Goal: Information Seeking & Learning: Learn about a topic

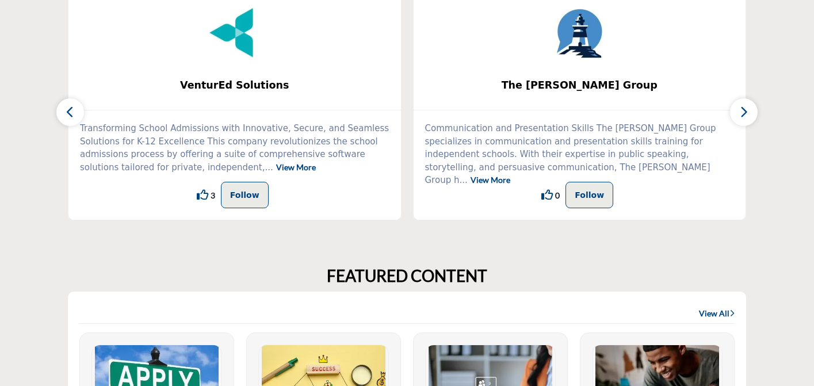
scroll to position [373, 0]
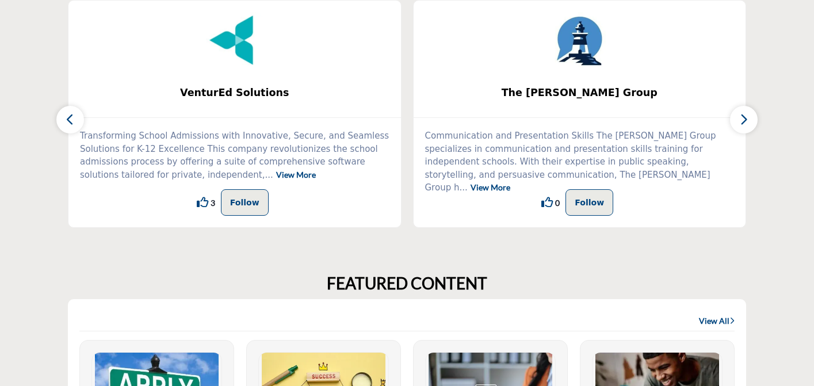
click at [276, 174] on link "View More" at bounding box center [296, 175] width 40 height 10
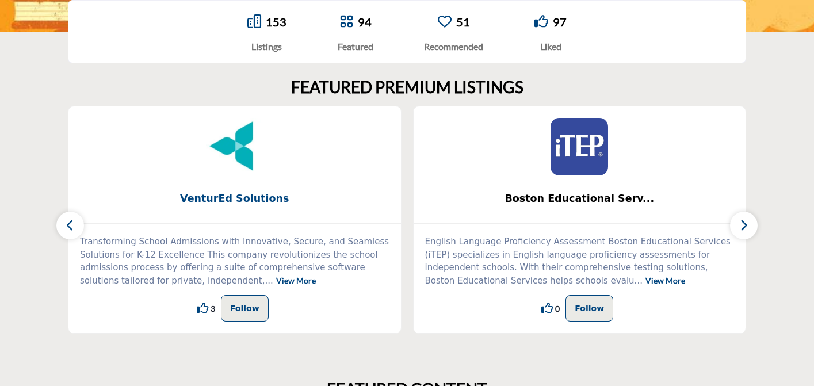
scroll to position [267, 0]
click at [745, 227] on icon "button" at bounding box center [743, 224] width 9 height 14
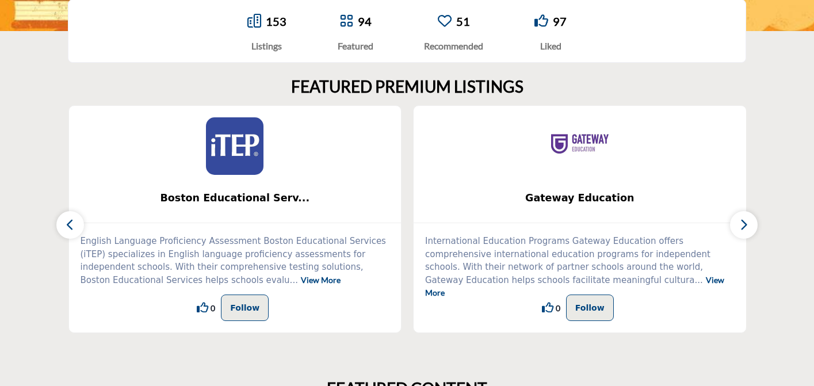
click at [745, 227] on icon "button" at bounding box center [743, 224] width 9 height 14
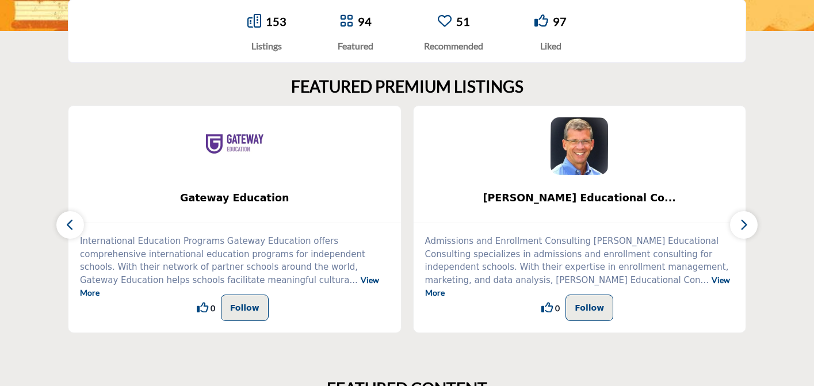
click at [745, 227] on icon "button" at bounding box center [743, 224] width 9 height 14
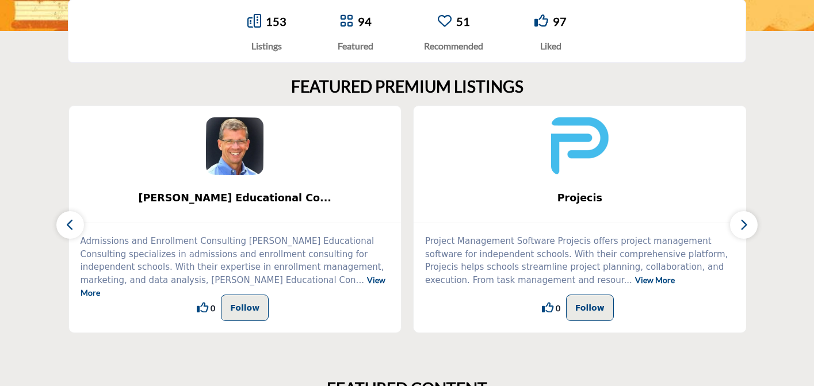
click at [745, 227] on icon "button" at bounding box center [743, 224] width 9 height 14
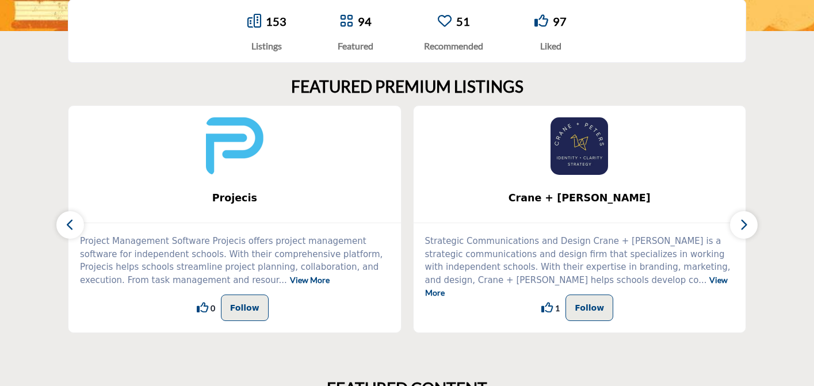
click at [584, 280] on link "View More" at bounding box center [576, 286] width 303 height 23
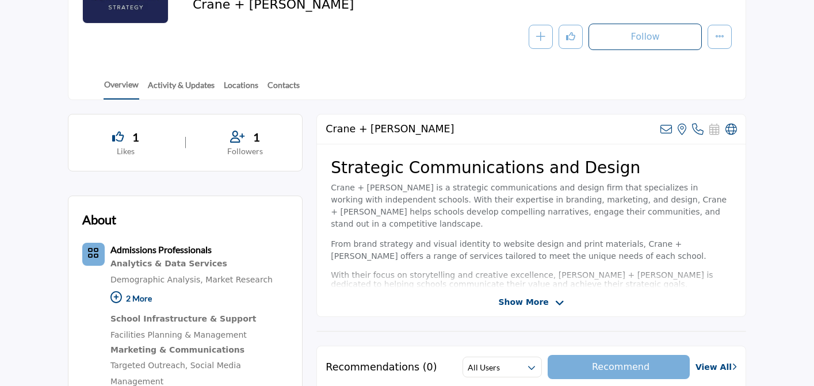
scroll to position [210, 0]
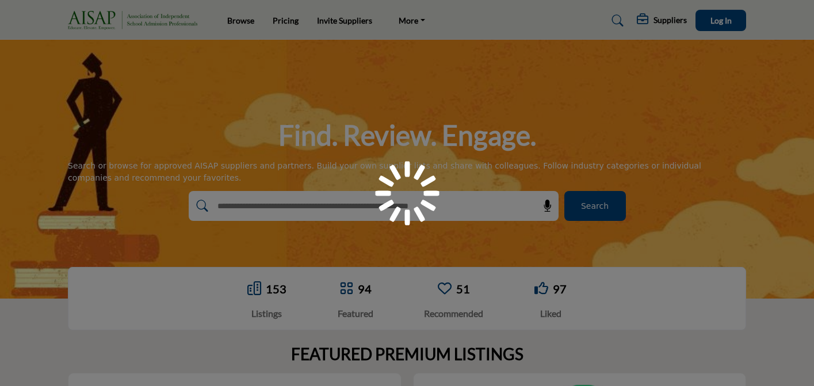
scroll to position [267, 0]
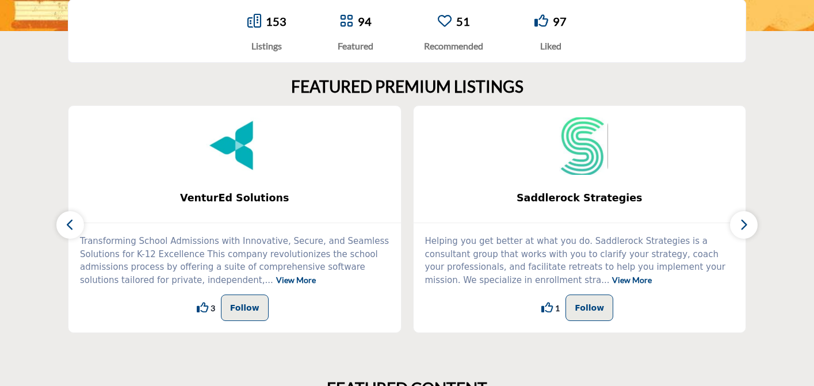
click at [747, 227] on icon "button" at bounding box center [743, 224] width 9 height 14
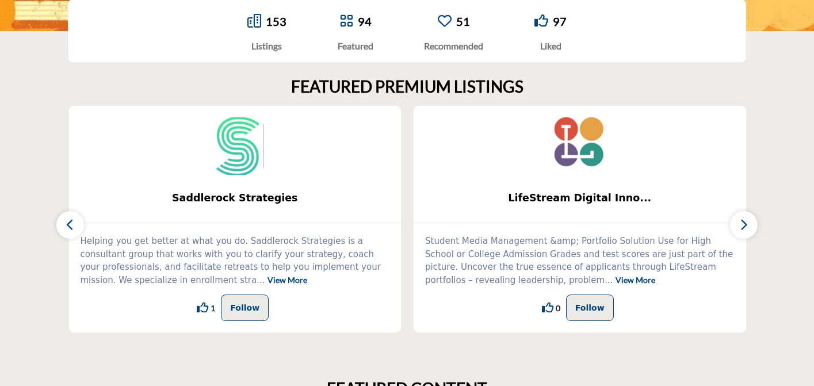
click at [747, 227] on icon "button" at bounding box center [743, 224] width 9 height 14
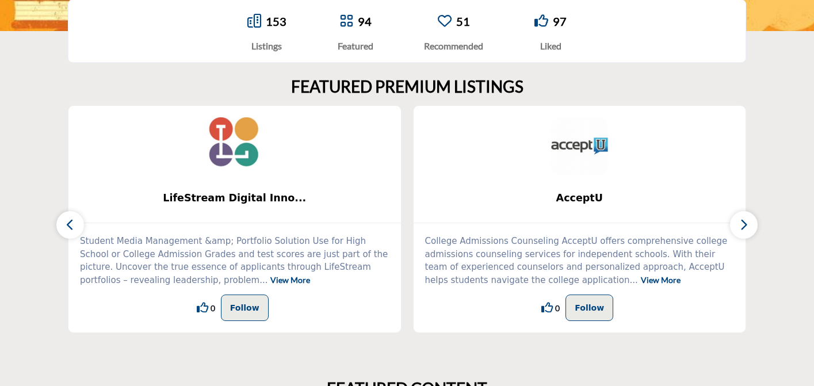
click at [747, 227] on icon "button" at bounding box center [743, 224] width 9 height 14
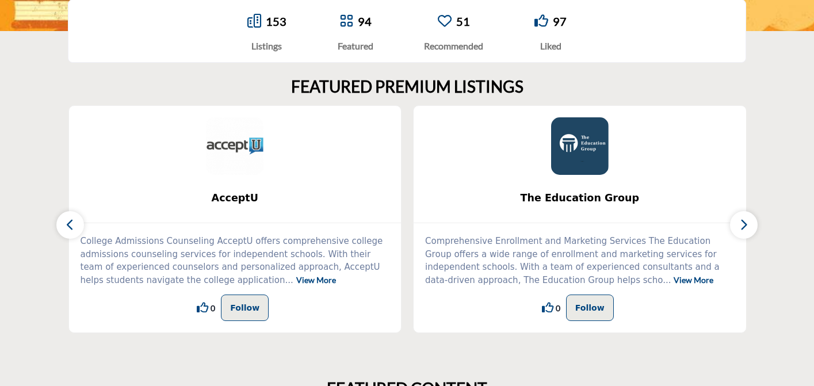
click at [747, 227] on icon "button" at bounding box center [743, 224] width 9 height 14
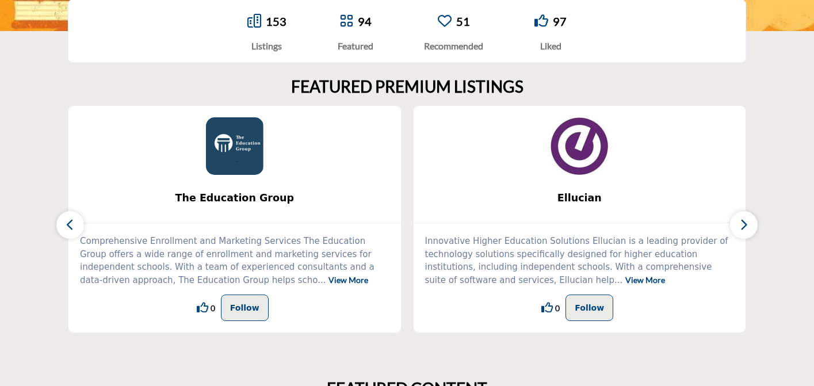
click at [747, 227] on icon "button" at bounding box center [743, 224] width 9 height 14
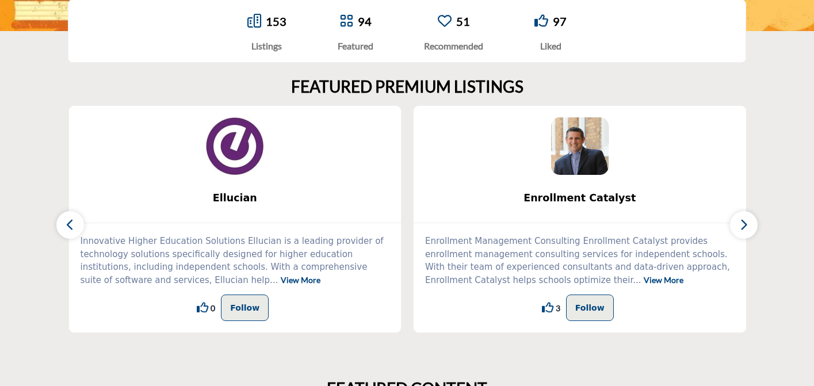
click at [747, 227] on icon "button" at bounding box center [743, 224] width 9 height 14
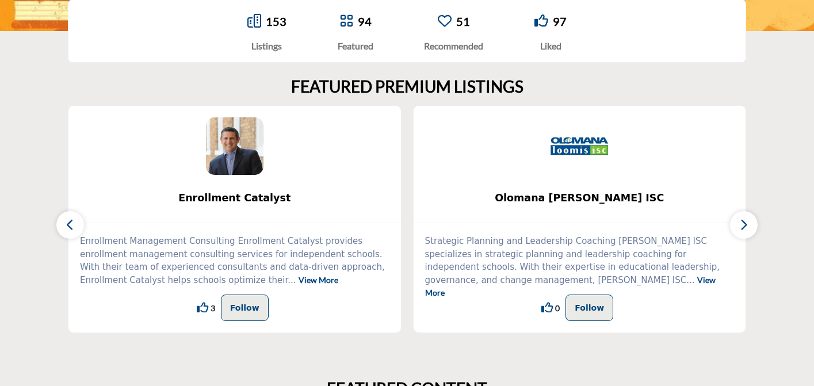
click at [747, 227] on icon "button" at bounding box center [743, 224] width 9 height 14
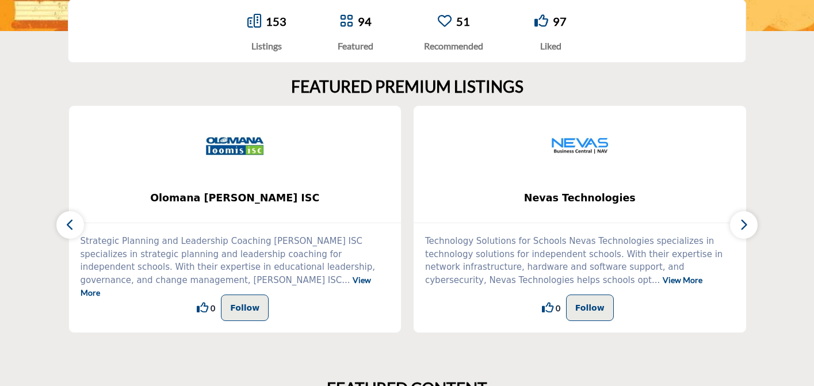
click at [747, 227] on icon "button" at bounding box center [743, 224] width 9 height 14
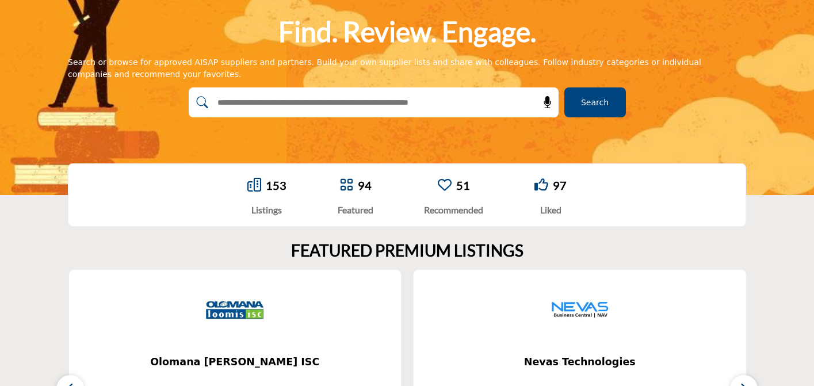
scroll to position [0, 0]
